Goal: Use online tool/utility: Utilize a website feature to perform a specific function

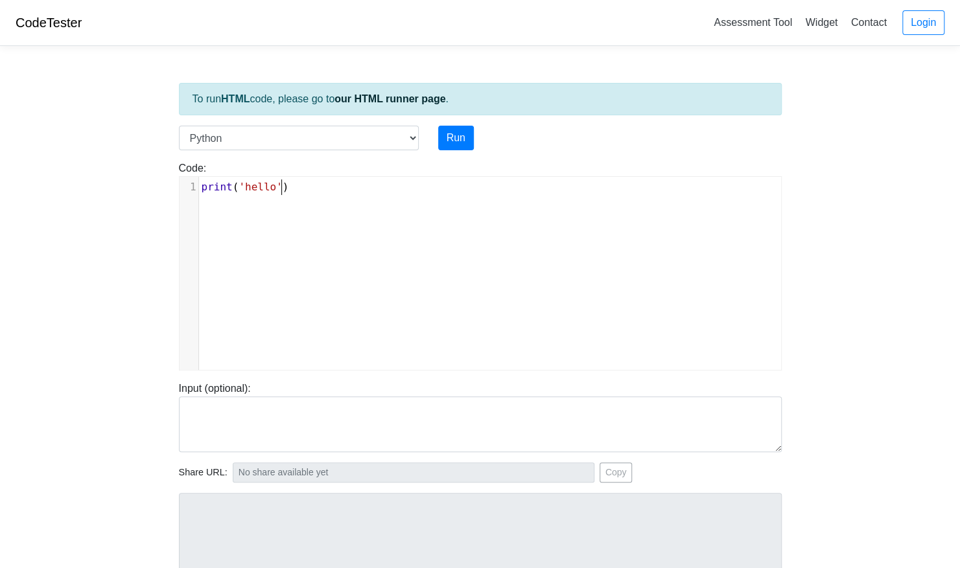
scroll to position [5, 0]
click at [319, 207] on div "xxxxxxxxxx 1 print ( 'hello' )" at bounding box center [489, 283] width 621 height 213
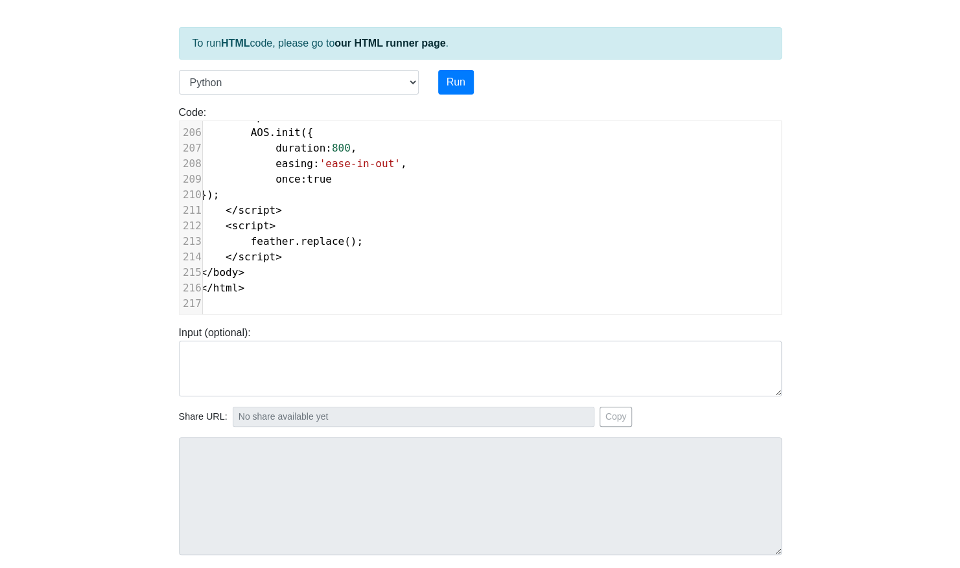
scroll to position [0, 5]
click at [456, 78] on button "Run" at bounding box center [456, 82] width 36 height 25
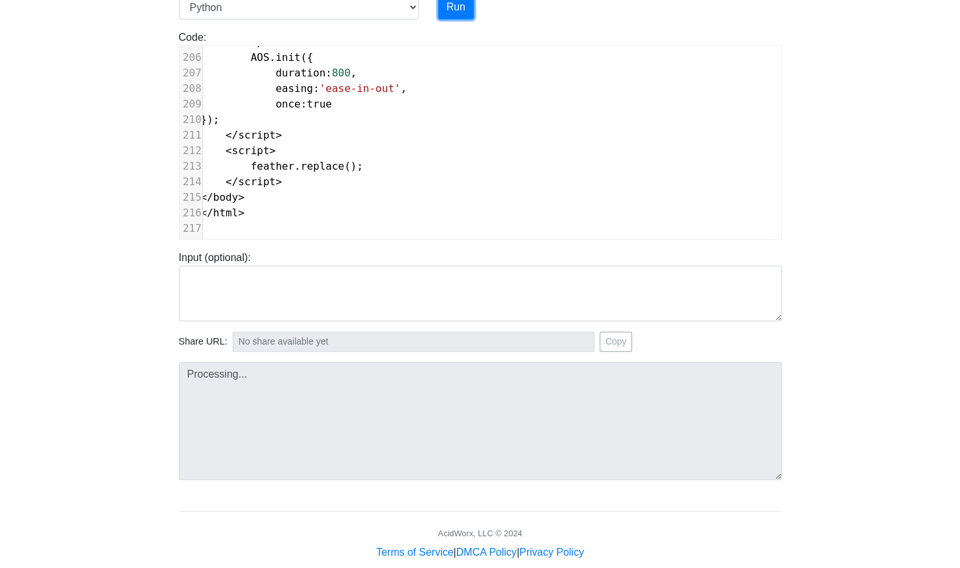
scroll to position [132, 0]
type input "https://codetester.io/runner?s=04XkVK31ld"
type textarea "Submission status: Runtime Error (NZEC) Stderr: File "script.py", line 1 <!DOCT…"
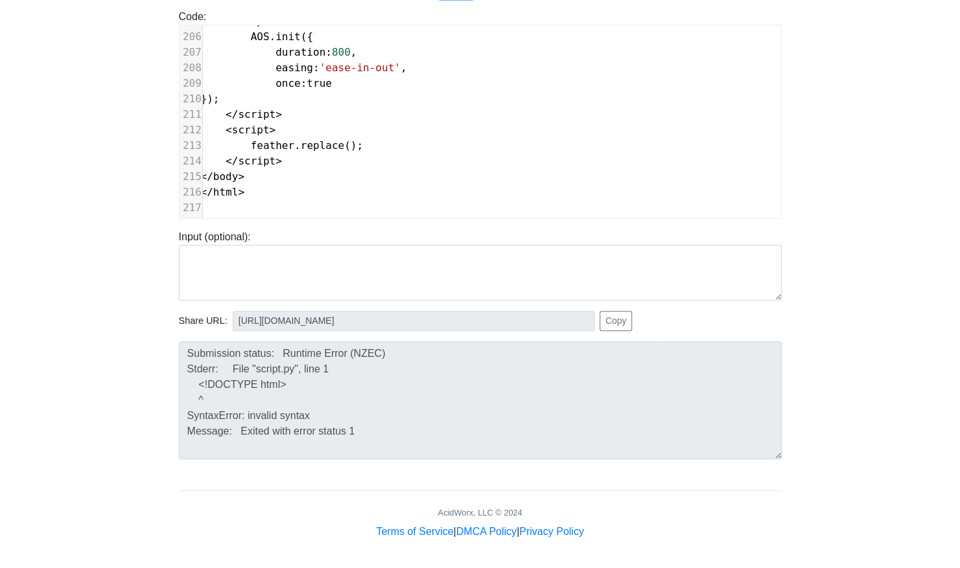
scroll to position [0, 0]
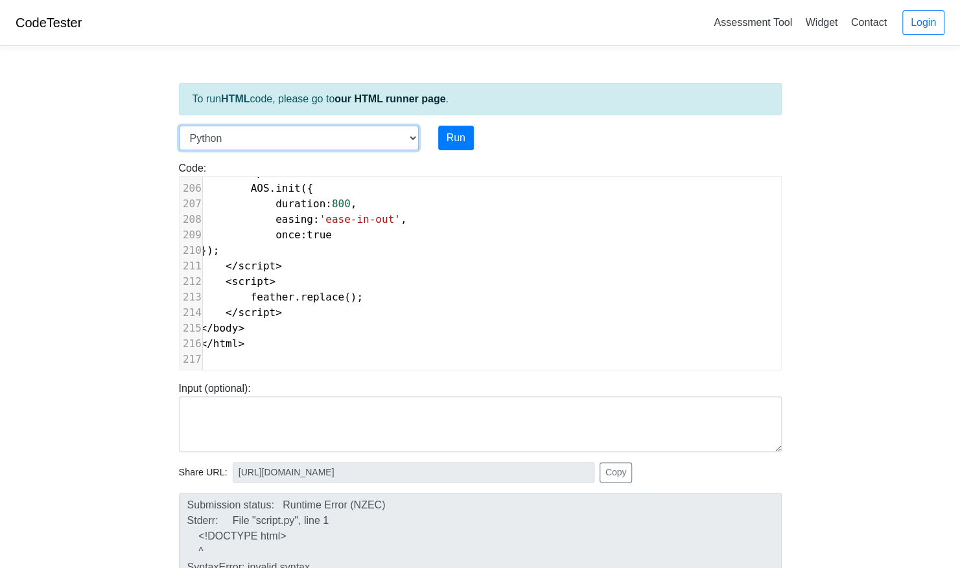
click at [365, 126] on select "C C++ Go Java Javascript Python Ruby" at bounding box center [299, 138] width 240 height 25
select select "cpp"
click at [179, 126] on select "C C++ Go Java Javascript Python Ruby" at bounding box center [299, 138] width 240 height 25
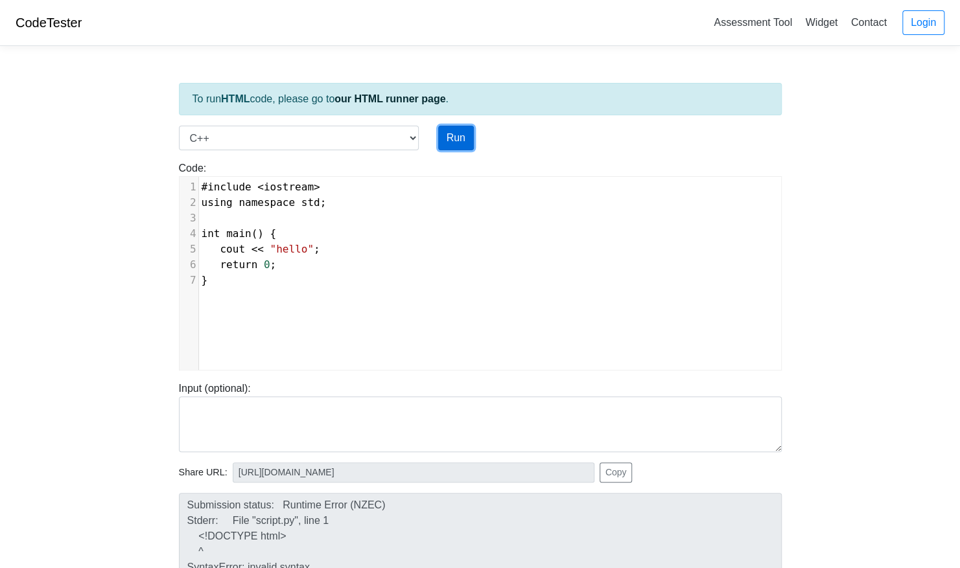
click at [454, 135] on button "Run" at bounding box center [456, 138] width 36 height 25
type input "https://codetester.io/runner?s=aklaK1xbzM"
type textarea "Stdout: hello"
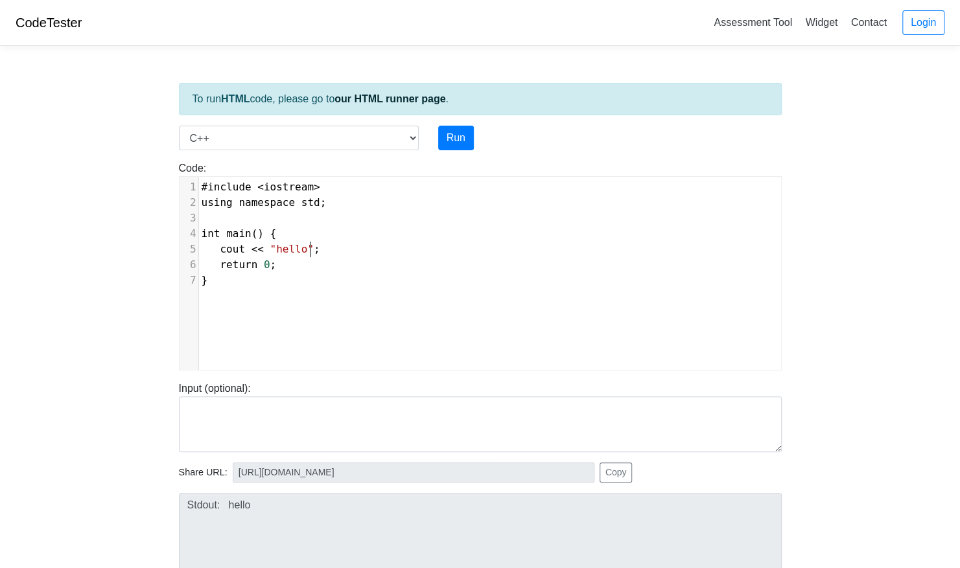
scroll to position [5, 0]
click at [351, 248] on pre "cout << "hello" ;" at bounding box center [495, 250] width 592 height 16
type textarea "#include <iostream> using namespace std; int main() { cout << "hello"; return 0…"
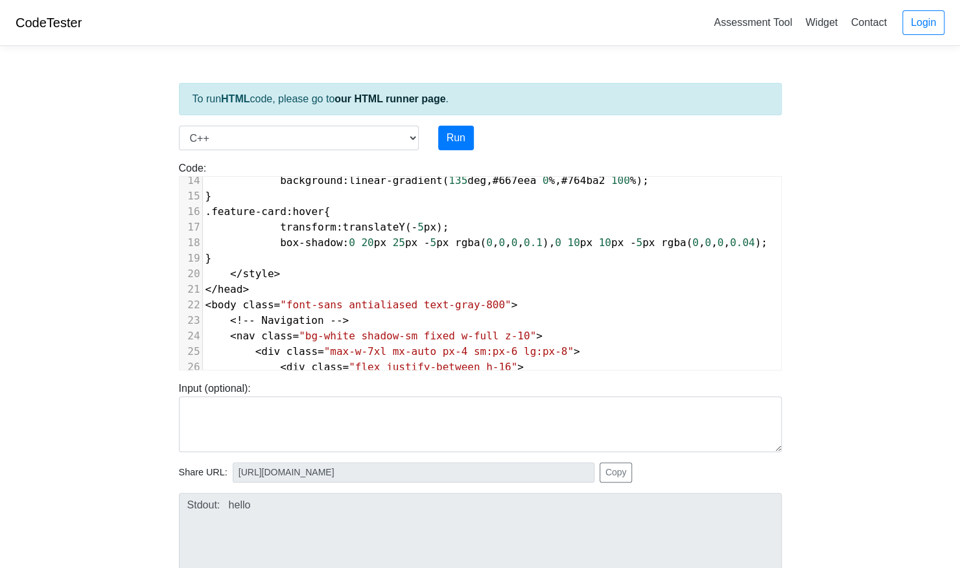
scroll to position [0, 0]
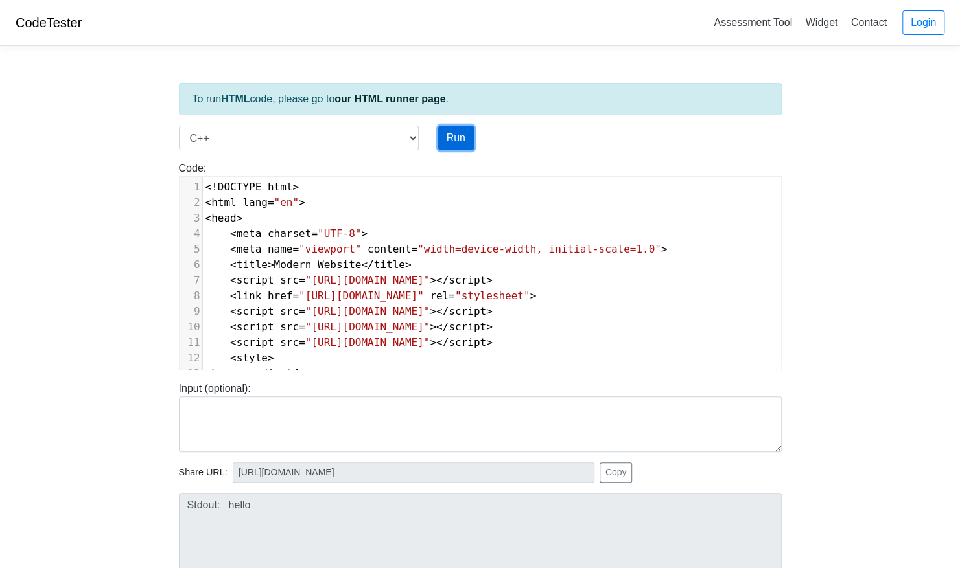
click at [449, 134] on button "Run" at bounding box center [456, 138] width 36 height 25
type input "https://codetester.io/runner?s=GJXedZ2LlR"
type textarea "Submission status: Compilation Error Compile Output: main.cpp:14:49: error: str…"
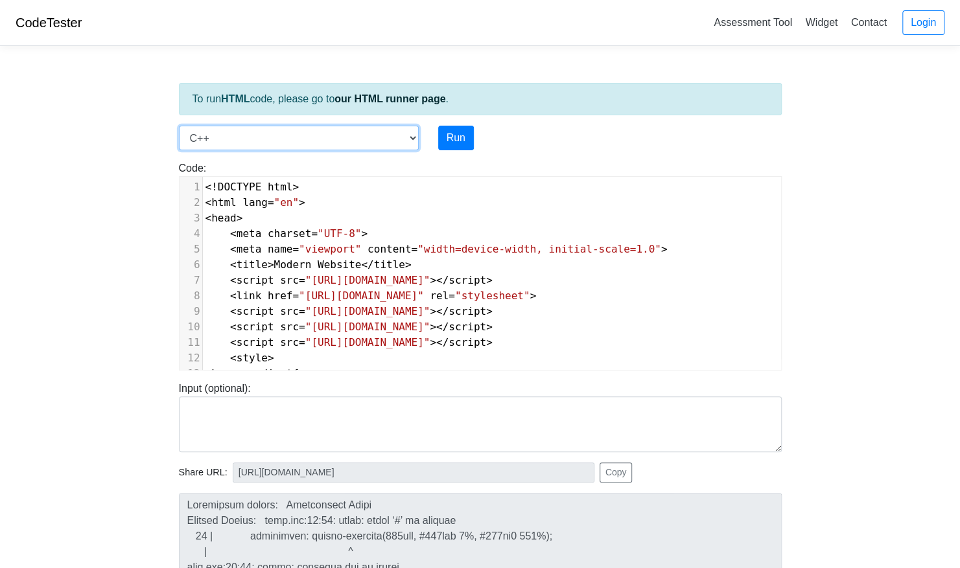
click at [358, 126] on select "C C++ Go Java Javascript Python Ruby" at bounding box center [299, 138] width 240 height 25
select select "java"
click at [179, 126] on select "C C++ Go Java Javascript Python Ruby" at bounding box center [299, 138] width 240 height 25
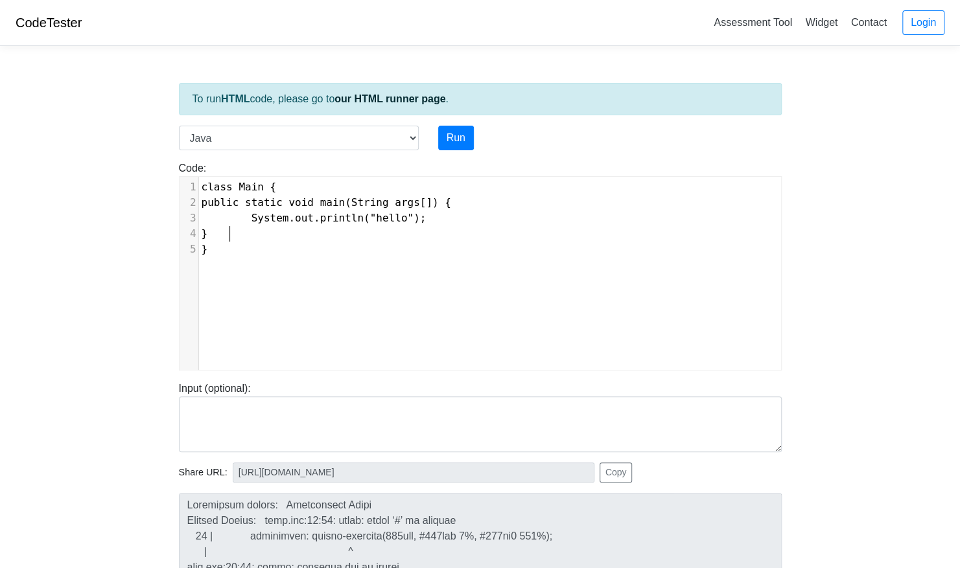
click at [292, 228] on pre "}" at bounding box center [495, 234] width 592 height 16
type textarea "} }"
drag, startPoint x: 292, startPoint y: 228, endPoint x: 270, endPoint y: 248, distance: 29.8
click at [270, 248] on div "1 class Main { 2 public static void main(String args[]) { 3 System.out.println(…" at bounding box center [495, 218] width 592 height 78
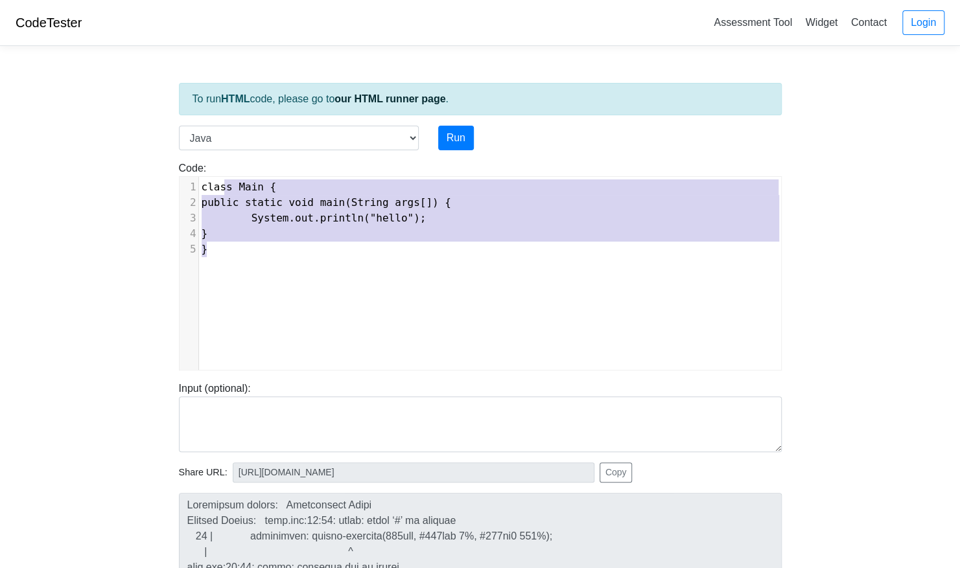
type textarea "class Main { public static void main(String args[]) { System.out.println("hello…"
drag, startPoint x: 270, startPoint y: 248, endPoint x: 200, endPoint y: 181, distance: 97.2
click at [200, 181] on div "1 class Main { 2 public static void main(String args[]) { 3 System.out.println(…" at bounding box center [495, 218] width 592 height 78
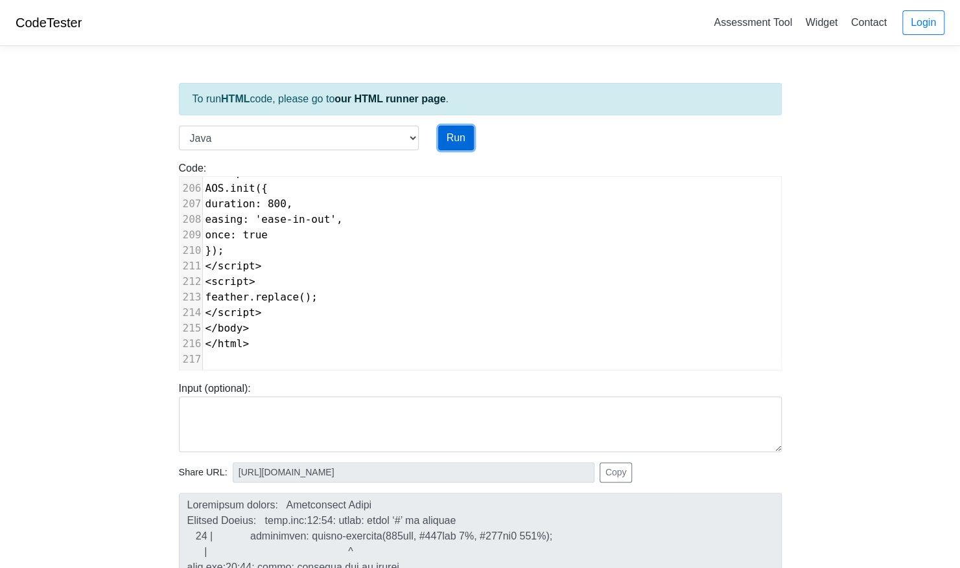
click at [460, 133] on button "Run" at bounding box center [456, 138] width 36 height 25
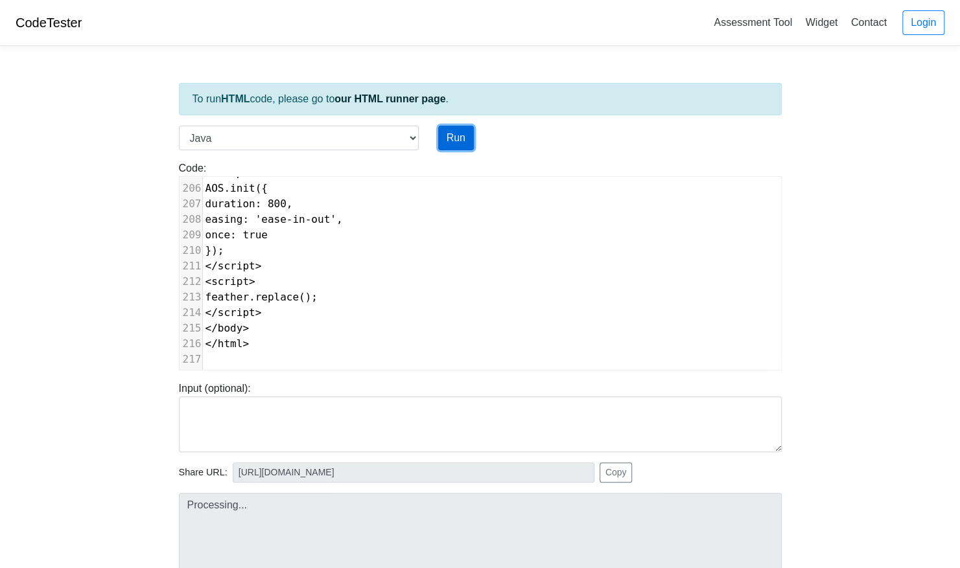
type input "https://codetester.io/runner?s=e0zydEeZXb"
type textarea "Submission status: Compilation Error Compile Output: Main.java:1: error: class,…"
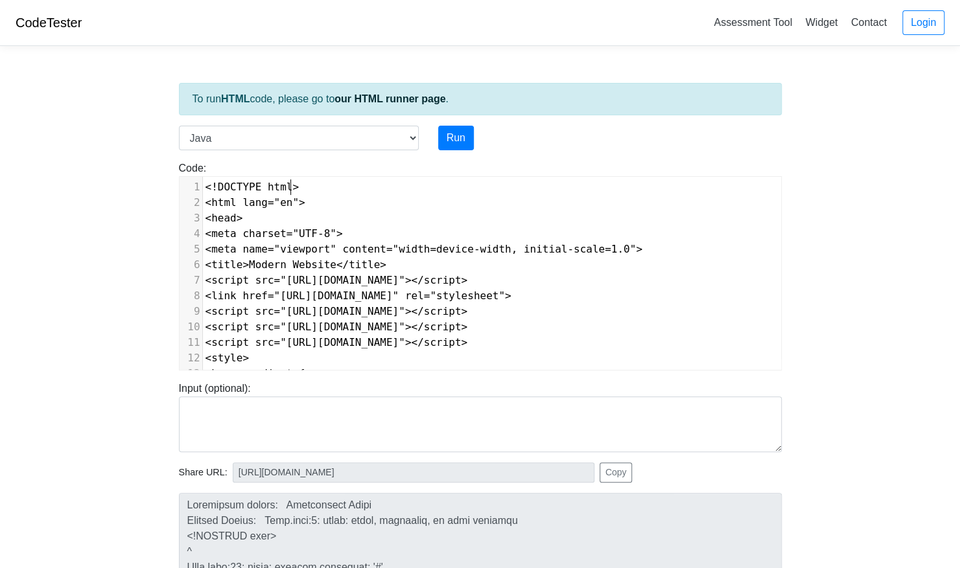
type textarea "<!DOCTYPE html>"
drag, startPoint x: 320, startPoint y: 185, endPoint x: 198, endPoint y: 175, distance: 122.3
click at [198, 176] on div "<!DOCTYPE html> x 217 ​ 1 <!DOCTYPE html> 2 <html lang="en"> 3 <head> 4 <meta c…" at bounding box center [480, 273] width 603 height 194
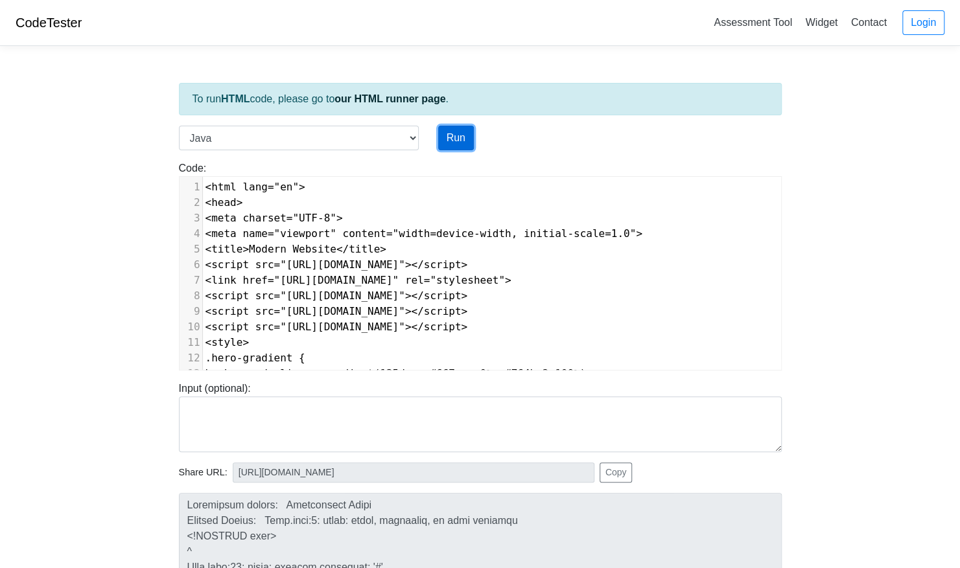
click at [469, 135] on button "Run" at bounding box center [456, 138] width 36 height 25
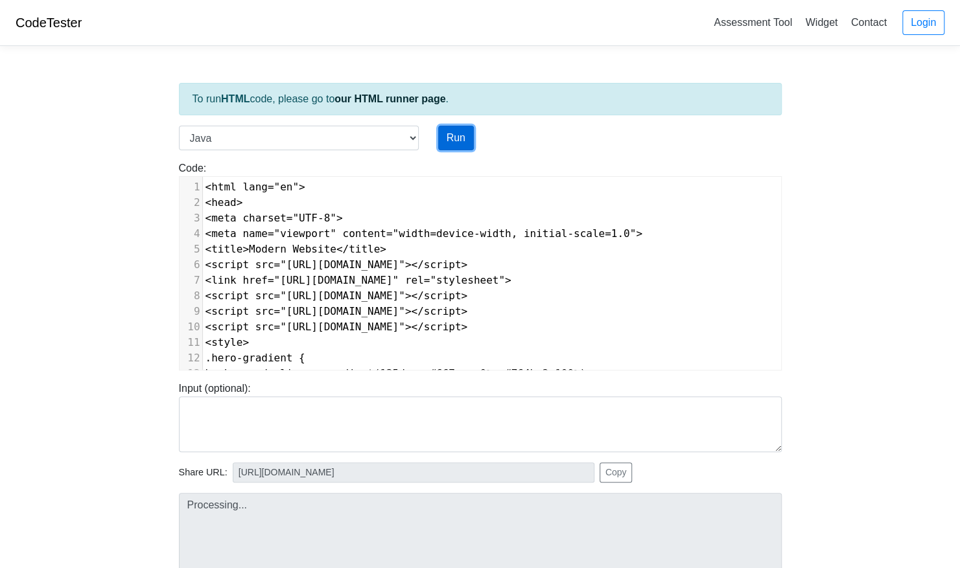
type input "https://codetester.io/runner?s=n0lmJkbpXe"
type textarea "Submission status: Compilation Error Compile Output: Main.java:1: error: class,…"
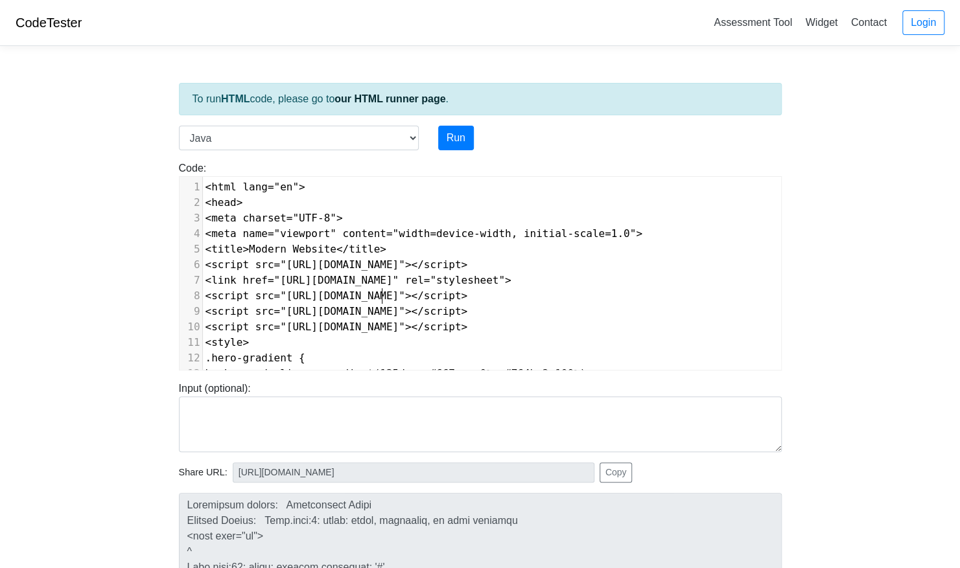
click at [381, 293] on span "<script src="https://unpkg.com/aos@2.3.1/dist/aos.js"></script>" at bounding box center [336, 296] width 262 height 12
type textarea "<html lang="en"> <head> <meta charset="UTF-8"> <meta name="viewport" content="w…"
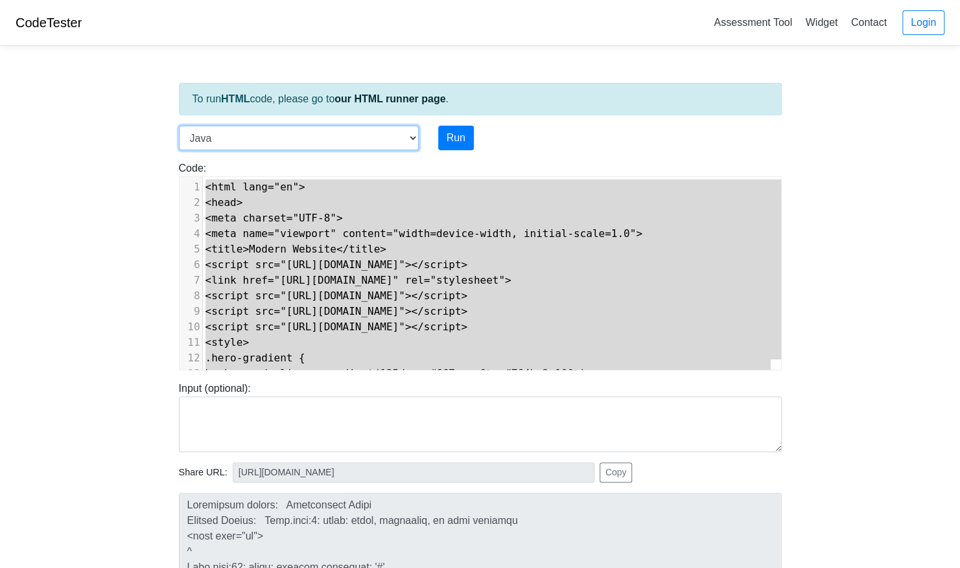
click at [412, 130] on select "C C++ Go Java Javascript Python Ruby" at bounding box center [299, 138] width 240 height 25
select select "javascript"
click at [179, 126] on select "C C++ Go Java Javascript Python Ruby" at bounding box center [299, 138] width 240 height 25
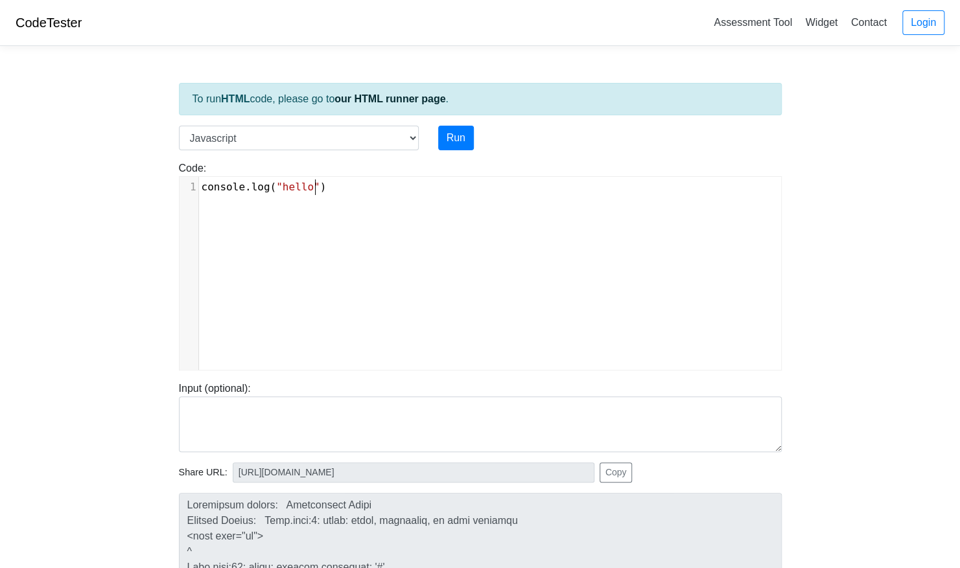
type textarea ")"
drag, startPoint x: 264, startPoint y: 212, endPoint x: 349, endPoint y: 180, distance: 90.0
click at [349, 180] on div "x 1 console . log ( "hello" )" at bounding box center [489, 283] width 621 height 213
type textarea "nsole.log("hello")"
drag, startPoint x: 349, startPoint y: 180, endPoint x: 200, endPoint y: 198, distance: 150.1
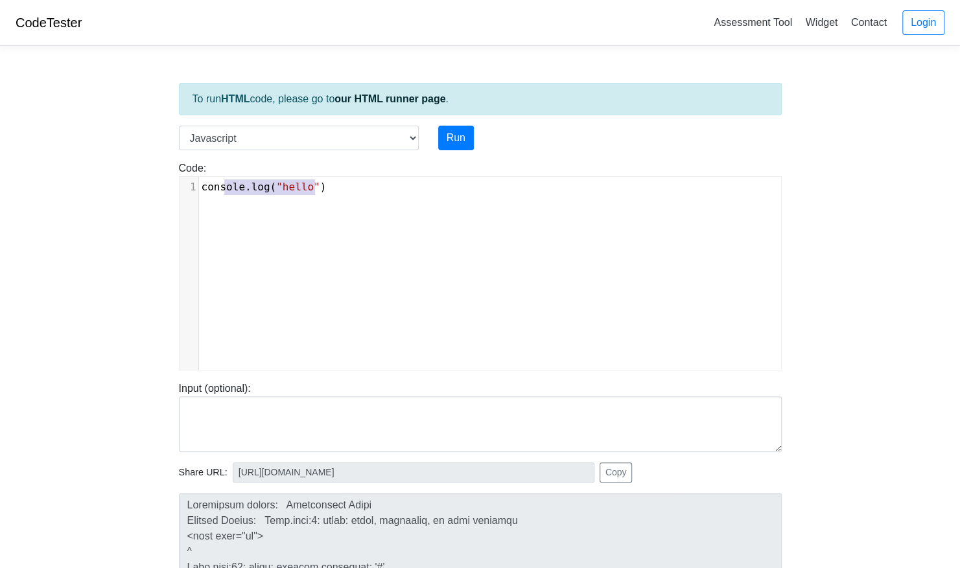
click at [200, 198] on div "x 1 console . log ( "hello" )" at bounding box center [489, 283] width 621 height 213
click at [278, 188] on span ""hello"" at bounding box center [297, 187] width 43 height 12
type textarea "console.log("hello")"
click at [278, 188] on span ""hello"" at bounding box center [297, 187] width 43 height 12
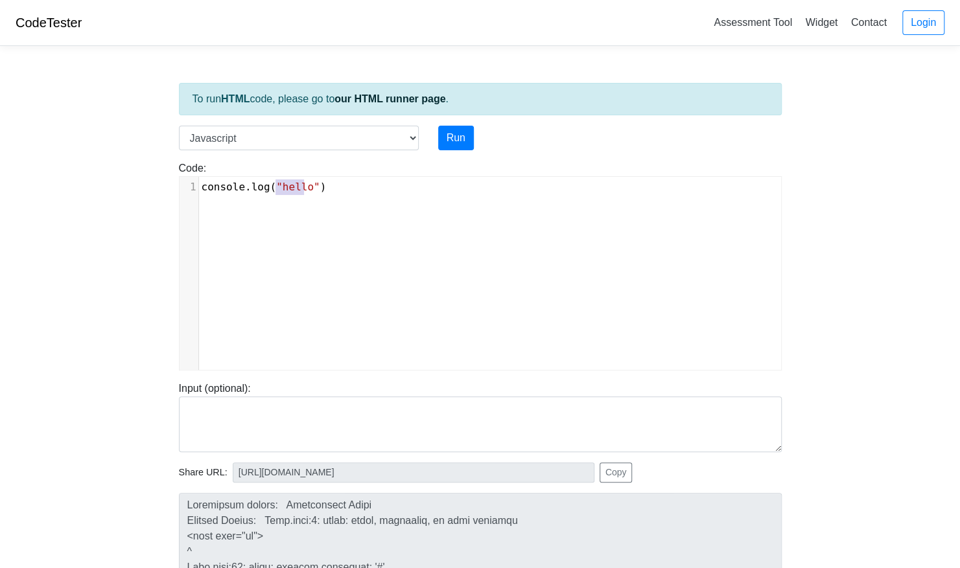
click at [278, 188] on span ""hello"" at bounding box center [297, 187] width 43 height 12
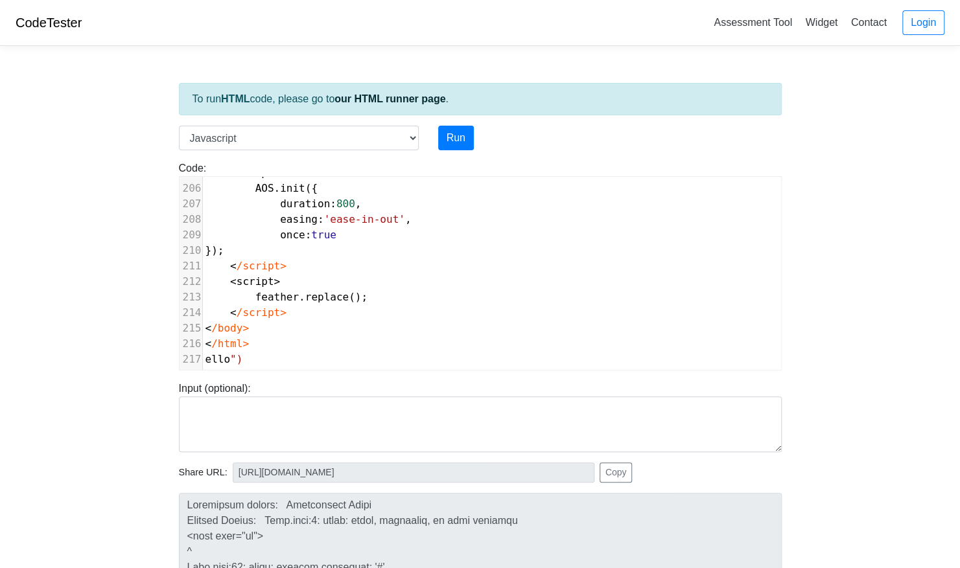
type textarea "console.log("h<!DOCTYPE html> <html lang="en"> <head> <meta charset="UTF-8"> <m…"
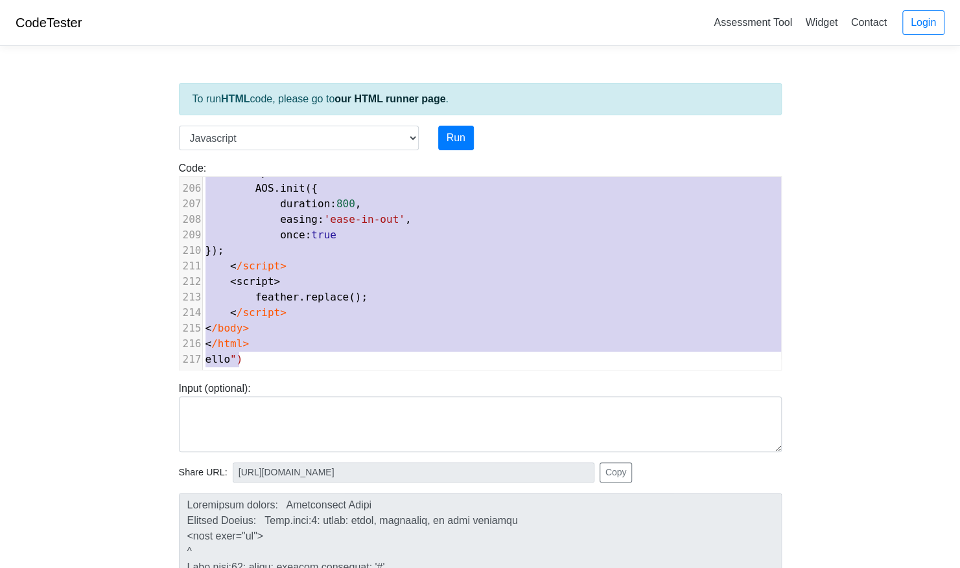
paste textarea
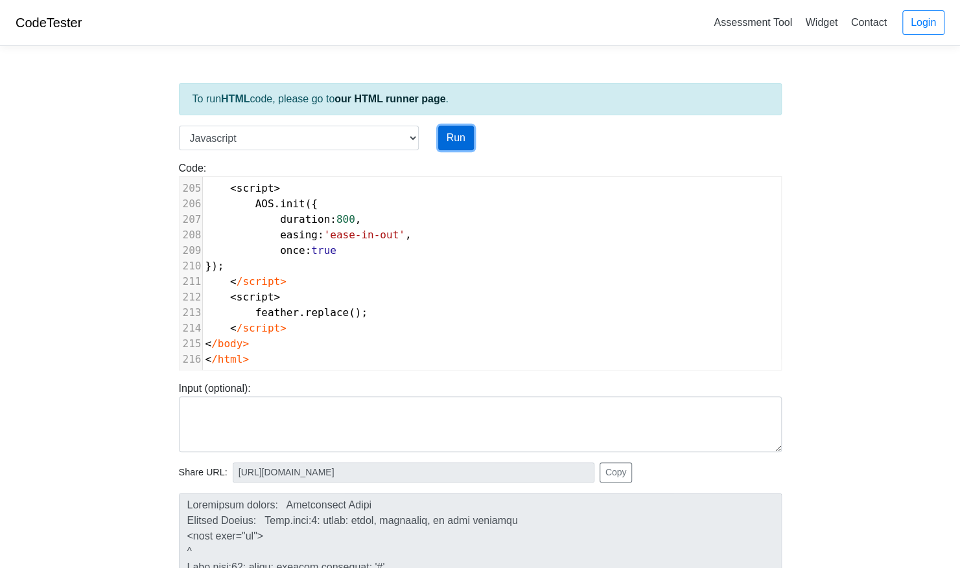
click at [463, 141] on button "Run" at bounding box center [456, 138] width 36 height 25
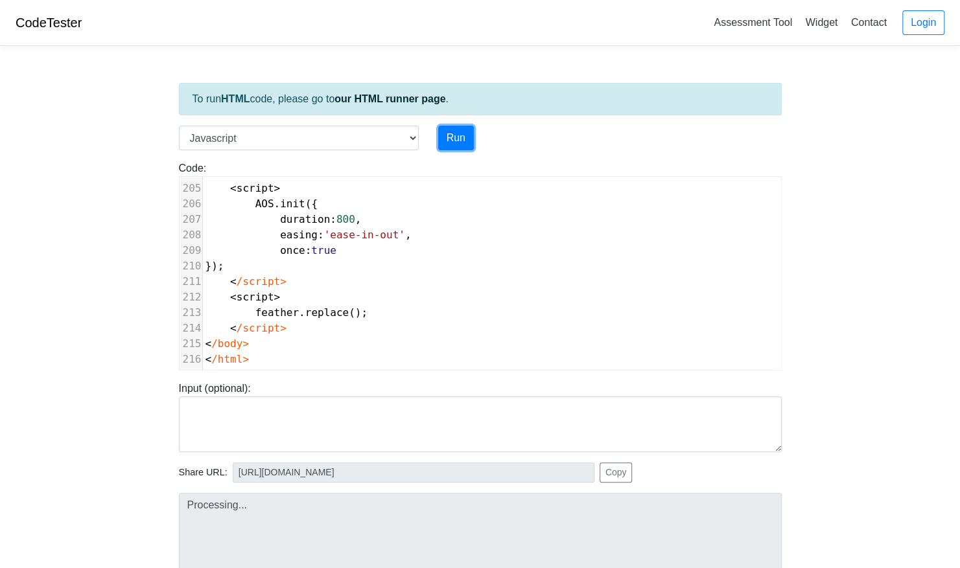
type input "https://codetester.io/runner?s=D9lp1kvvXn"
type textarea "Submission status: Runtime Error (NZEC) Stderr: /box/script.js:1 <!DOCTYPE html…"
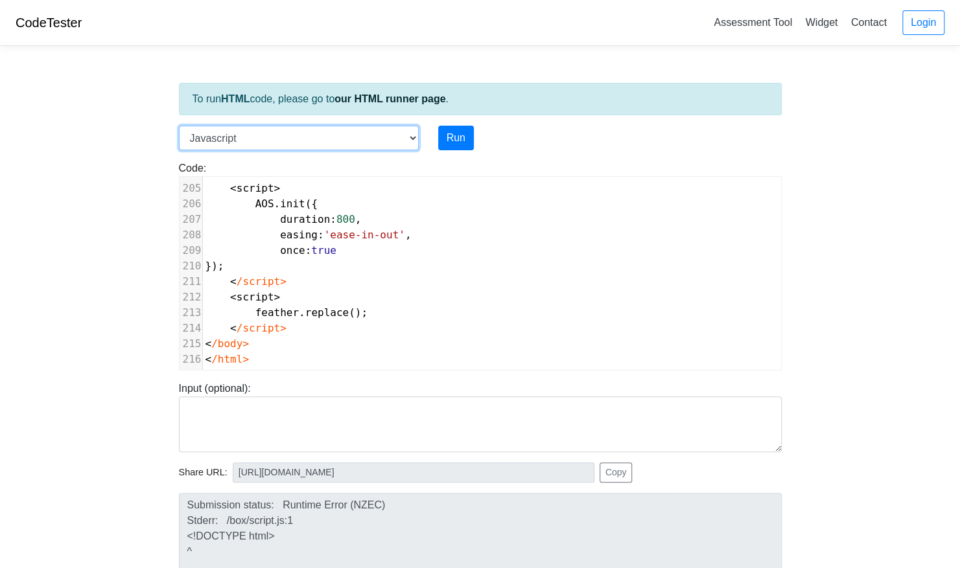
click at [371, 136] on select "C C++ Go Java Javascript Python Ruby" at bounding box center [299, 138] width 240 height 25
select select "python"
click at [179, 126] on select "C C++ Go Java Javascript Python Ruby" at bounding box center [299, 138] width 240 height 25
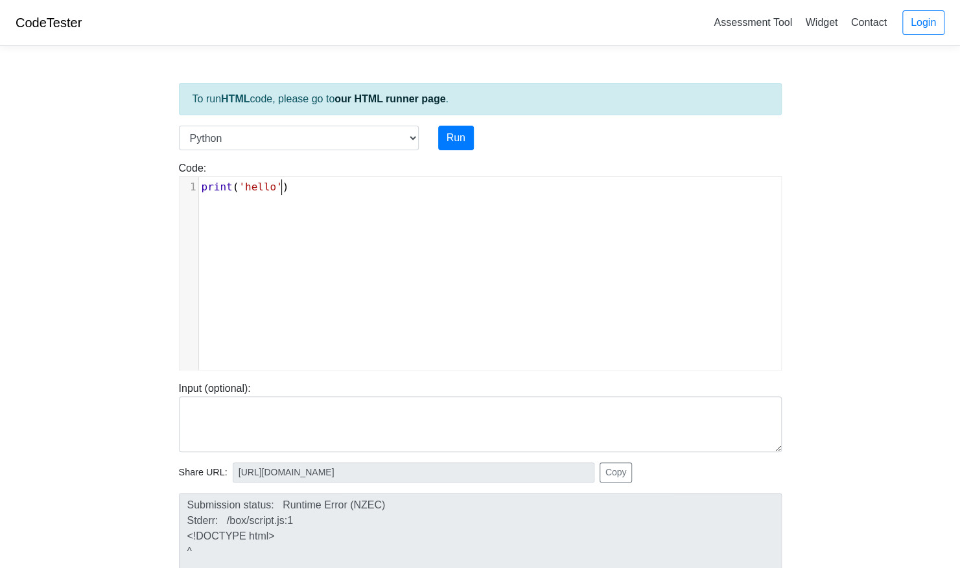
drag, startPoint x: 295, startPoint y: 218, endPoint x: 299, endPoint y: 187, distance: 30.7
click at [299, 187] on div "xxxxxxxxxx 1 print ( 'hello' )" at bounding box center [489, 283] width 621 height 213
type textarea "print('hello')"
drag, startPoint x: 299, startPoint y: 187, endPoint x: 192, endPoint y: 196, distance: 107.9
click at [192, 196] on div "x 1 print ( 'hello' )" at bounding box center [489, 283] width 621 height 213
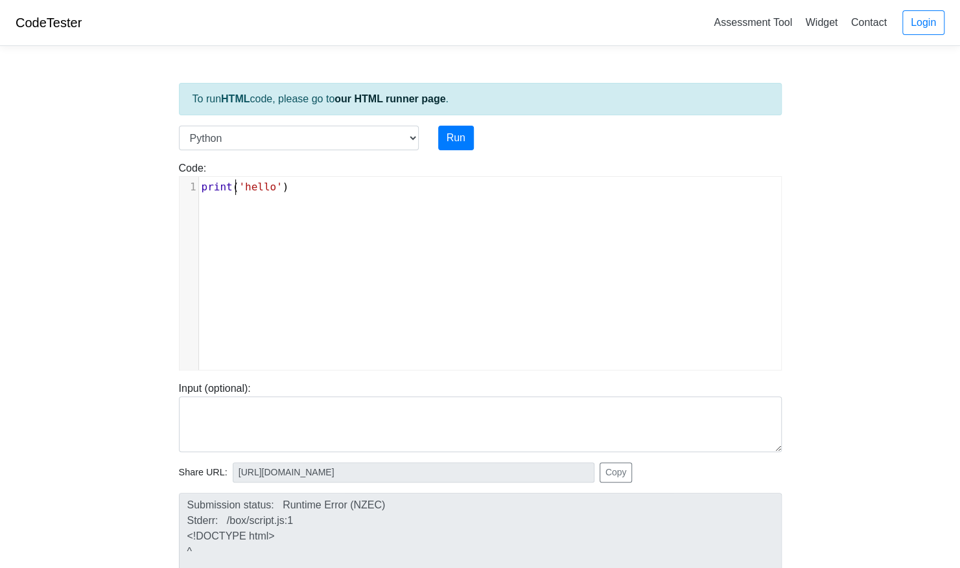
click at [238, 181] on span "'hello'" at bounding box center [259, 187] width 43 height 12
type textarea "print('hello')"
click at [238, 181] on span "'hello'" at bounding box center [259, 187] width 43 height 12
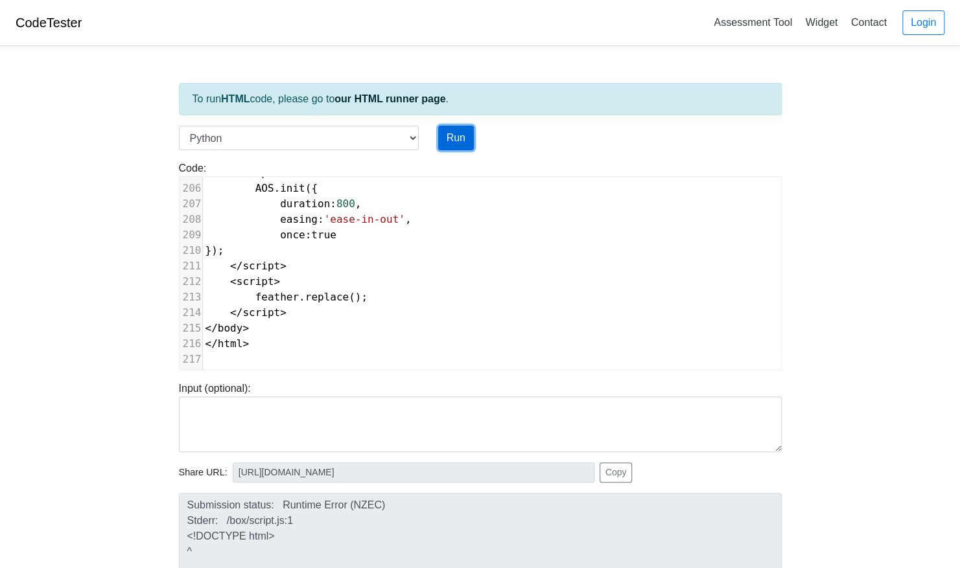
click at [449, 133] on button "Run" at bounding box center [456, 138] width 36 height 25
type input "https://codetester.io/runner?s=mVzEERGwze"
type textarea "Submission status: Runtime Error (NZEC) Stderr: File "script.py", line 1 <!DOCT…"
type textarea "<!DOCTYPE html> <html lang="en"> <head> <meta charset="UTF-8"> <meta name="view…"
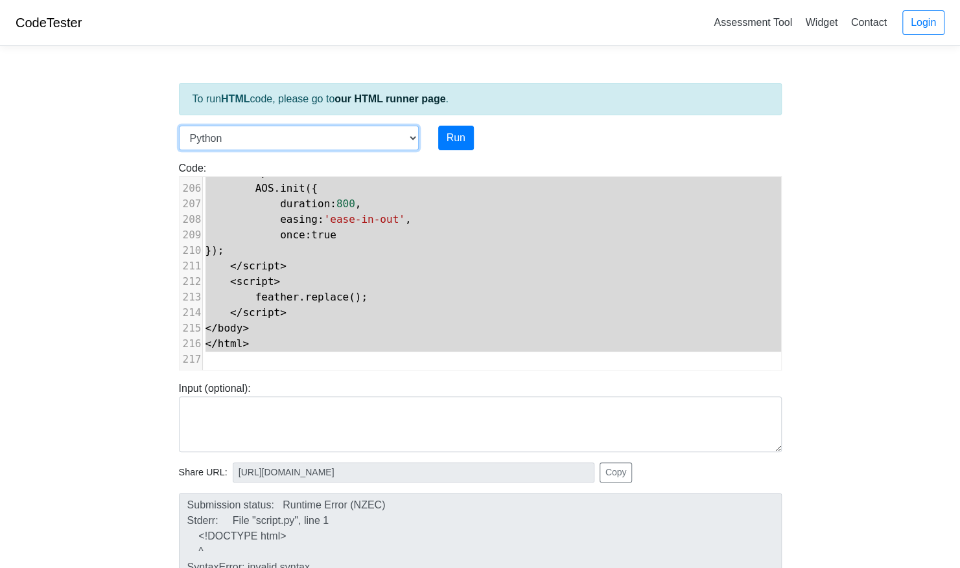
click at [350, 135] on select "C C++ Go Java Javascript Python Ruby" at bounding box center [299, 138] width 240 height 25
select select "ruby"
click at [179, 126] on select "C C++ Go Java Javascript Python Ruby" at bounding box center [299, 138] width 240 height 25
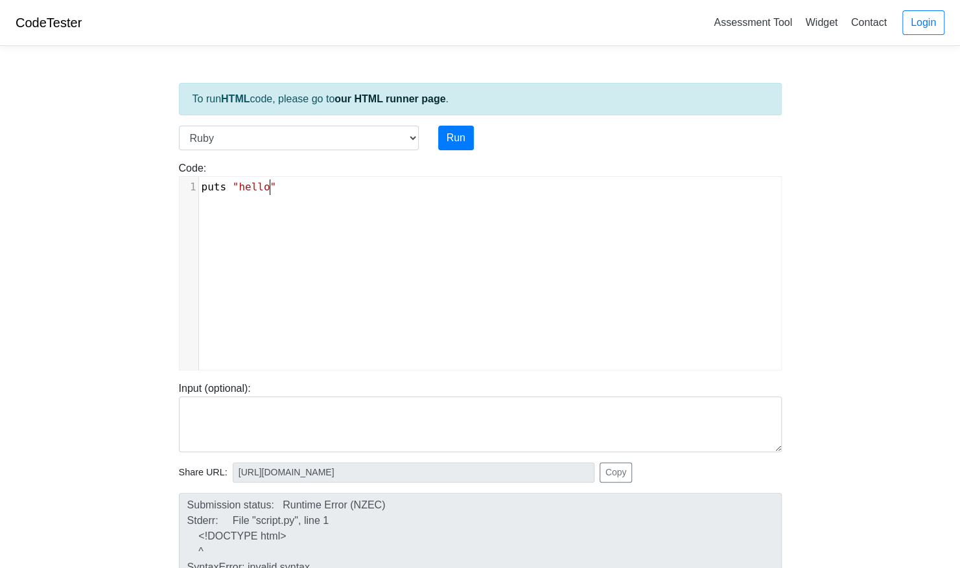
type textarea ""hello""
type textarea "puts "hello""
drag, startPoint x: 273, startPoint y: 189, endPoint x: 196, endPoint y: 183, distance: 77.3
click at [199, 183] on div "1 puts "hello"" at bounding box center [495, 187] width 592 height 16
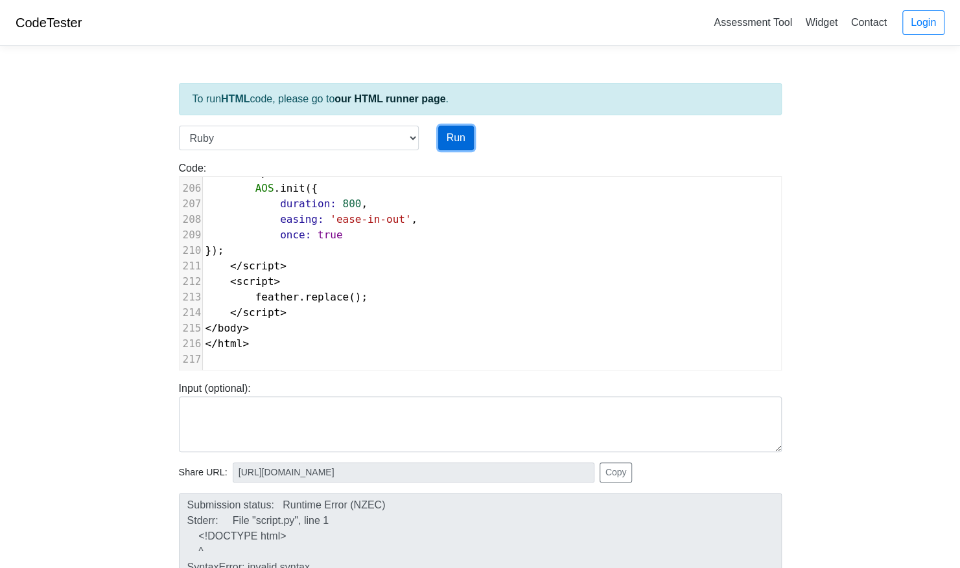
click at [458, 137] on button "Run" at bounding box center [456, 138] width 36 height 25
type input "https://codetester.io/runner?s=mqlVDaVjzy"
type textarea "Submission status: Runtime Error (NZEC) Stderr: script.rb:1: syntax error, unex…"
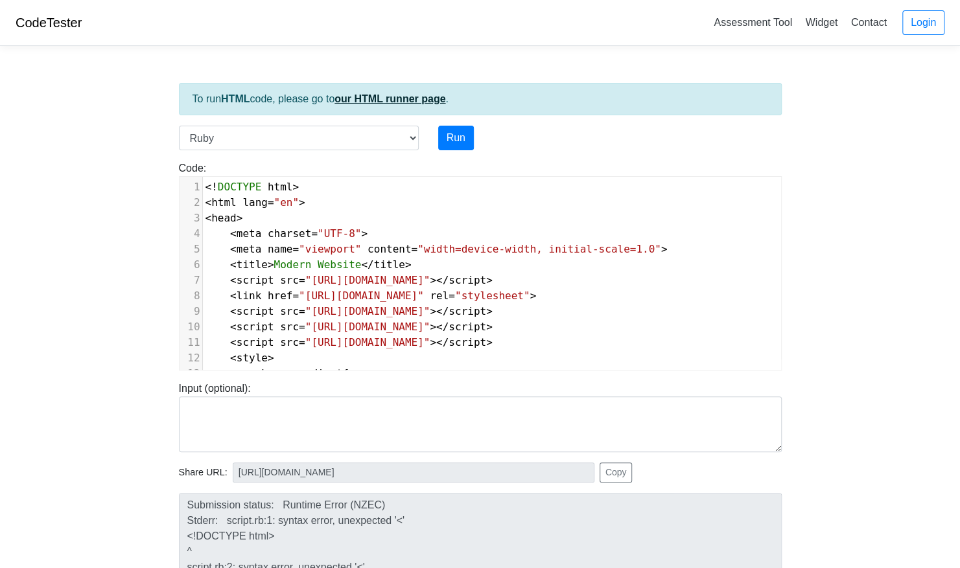
click at [368, 96] on link "our HTML runner page" at bounding box center [389, 98] width 111 height 11
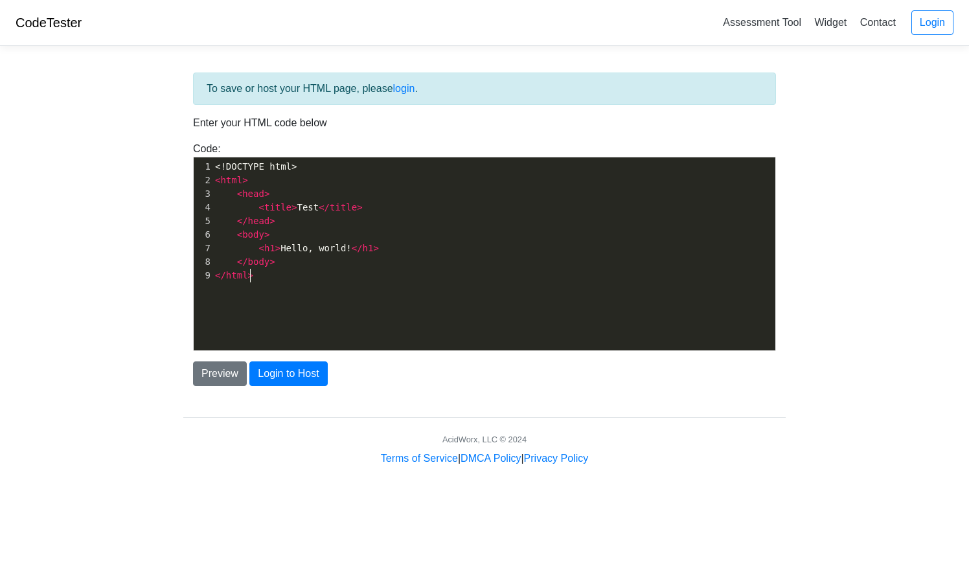
scroll to position [4, 0]
type textarea "<!DOCTYPE html> <html> <head> <title>Test</title> </head> <body> <h1>Hello, wor…"
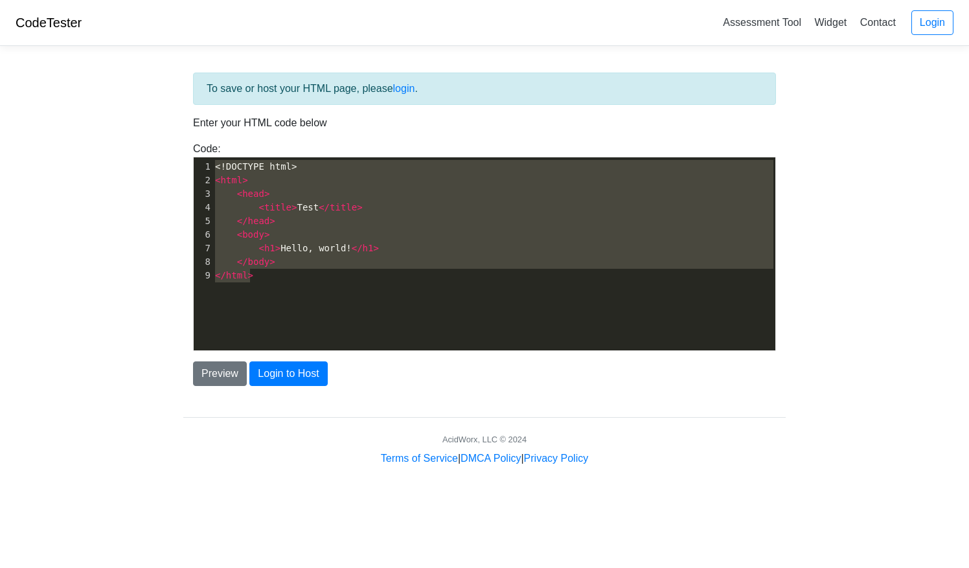
drag, startPoint x: 310, startPoint y: 270, endPoint x: 193, endPoint y: 160, distance: 160.0
click at [213, 160] on div "1 <!DOCTYPE html> 2 < html > 3 < head > 4 < title > Test </ title > 5 </ head >…" at bounding box center [499, 221] width 573 height 122
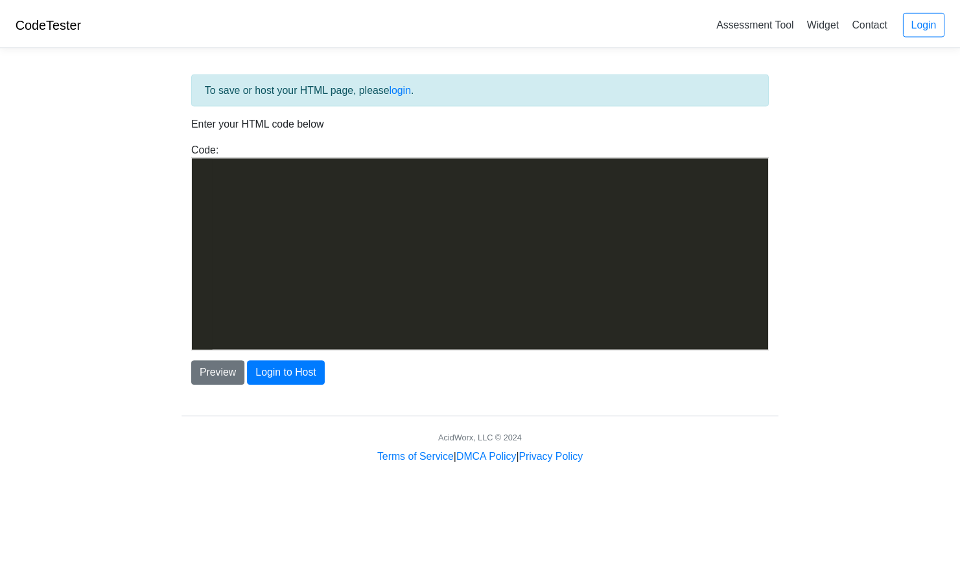
scroll to position [2754, 0]
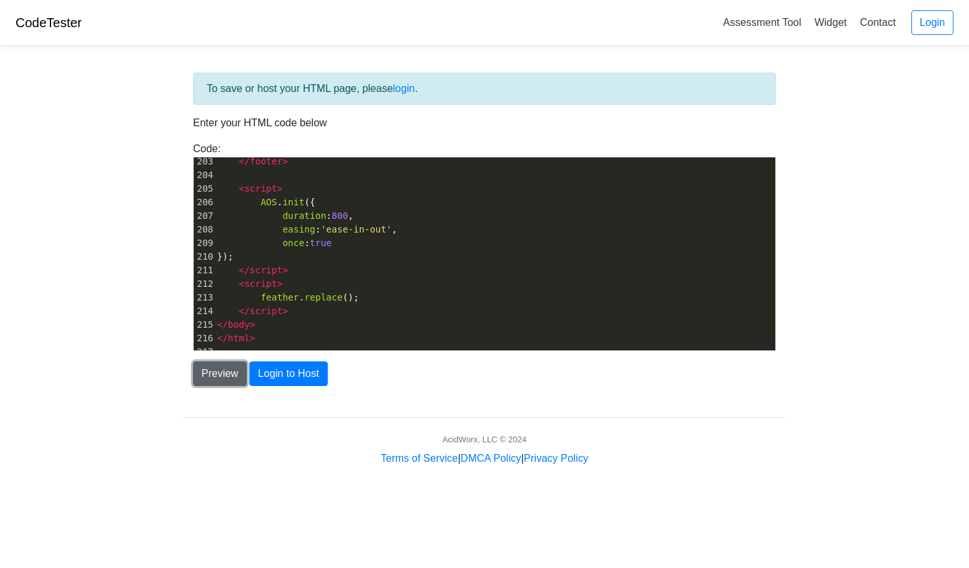
click at [227, 372] on button "Preview" at bounding box center [220, 374] width 54 height 25
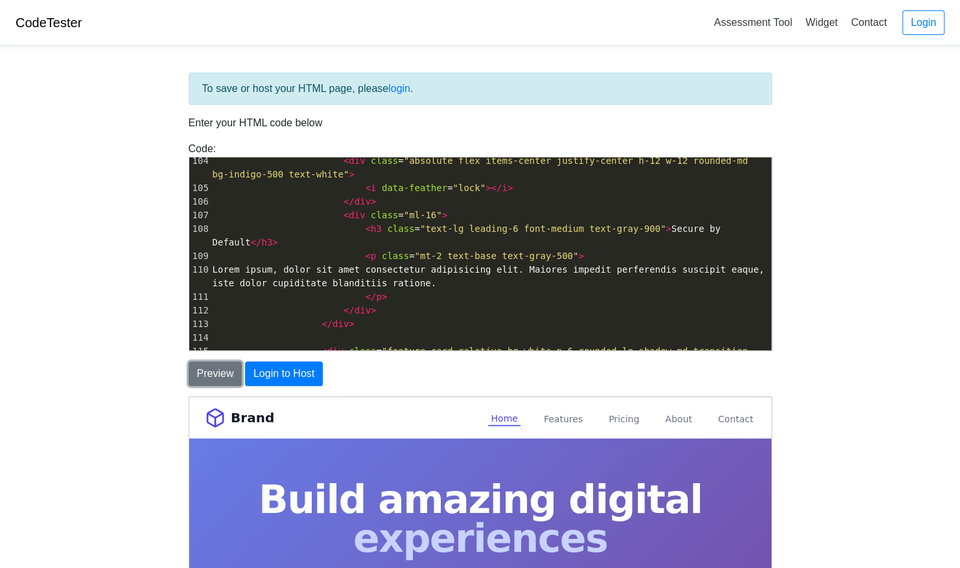
scroll to position [0, 0]
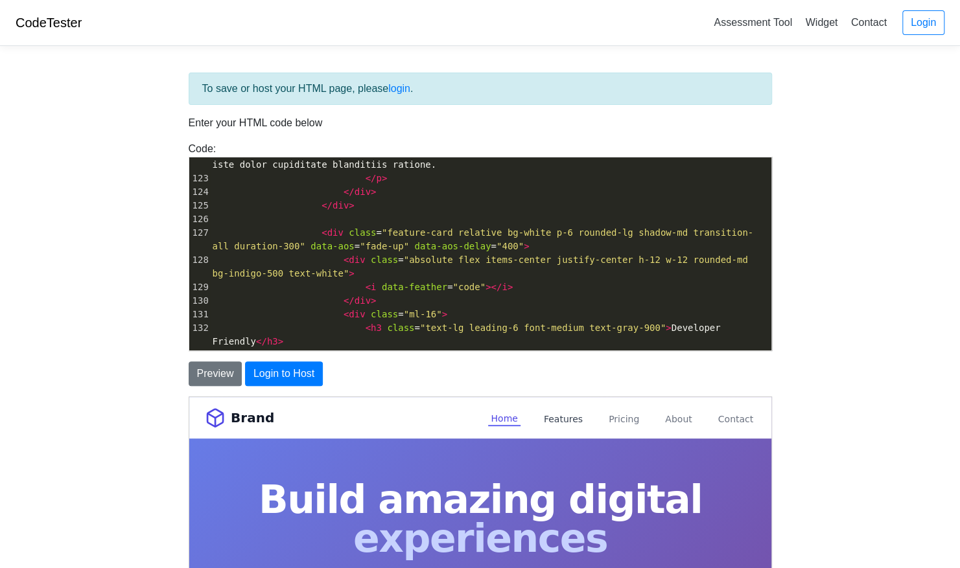
click at [550, 419] on link "Features" at bounding box center [562, 418] width 44 height 16
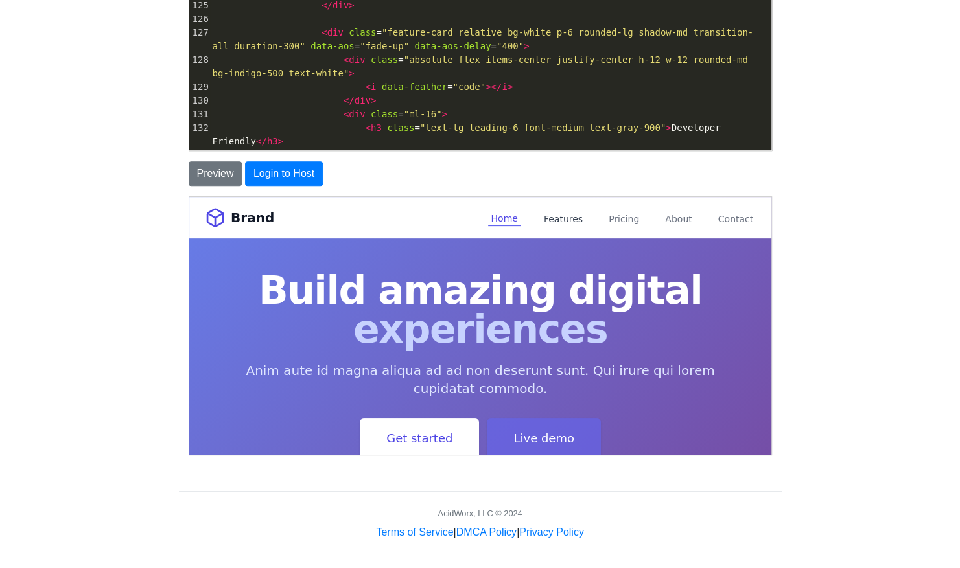
click at [556, 217] on link "Features" at bounding box center [562, 217] width 44 height 16
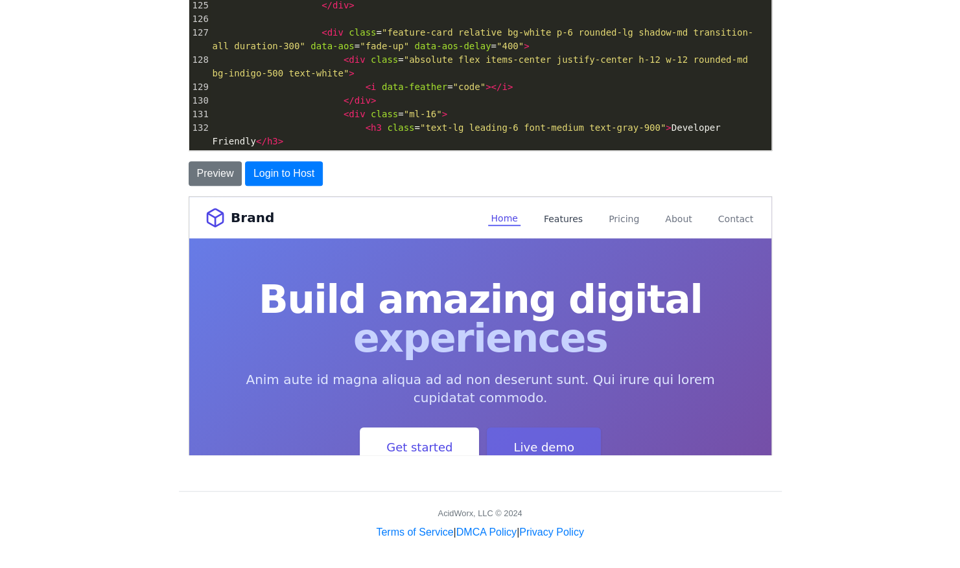
click at [556, 217] on link "Features" at bounding box center [562, 217] width 44 height 16
